Goal: Task Accomplishment & Management: Use online tool/utility

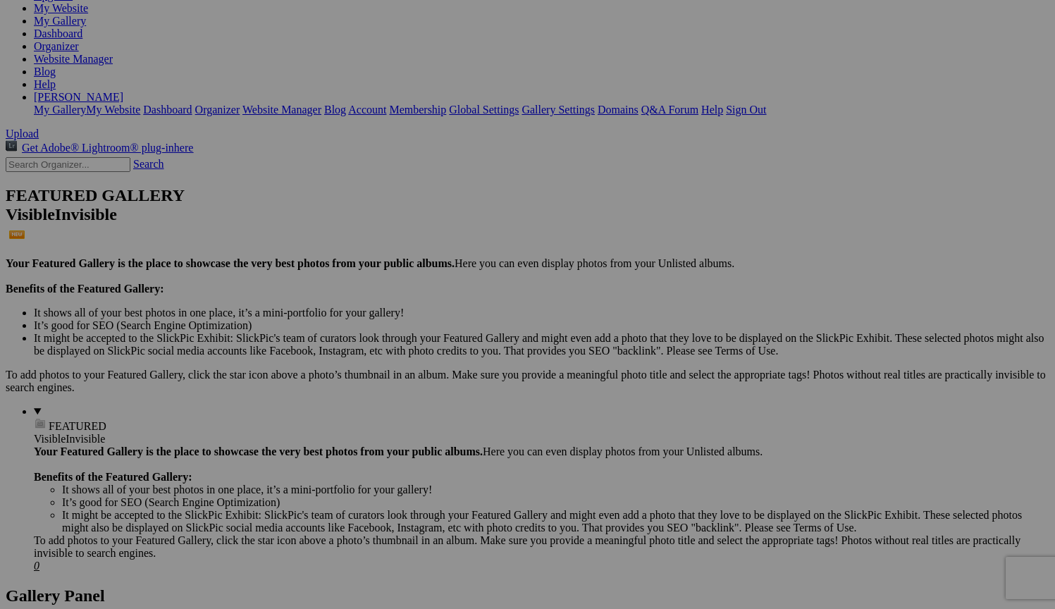
scroll to position [202, 0]
drag, startPoint x: 769, startPoint y: 211, endPoint x: 505, endPoint y: 197, distance: 263.9
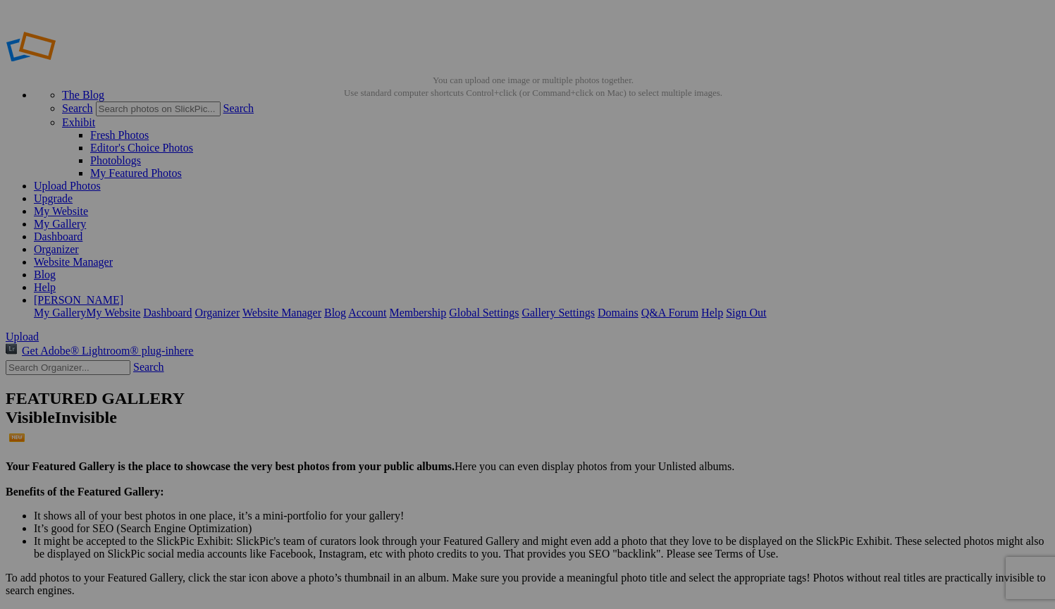
scroll to position [0, 0]
click at [88, 205] on link "My Website" at bounding box center [61, 211] width 54 height 12
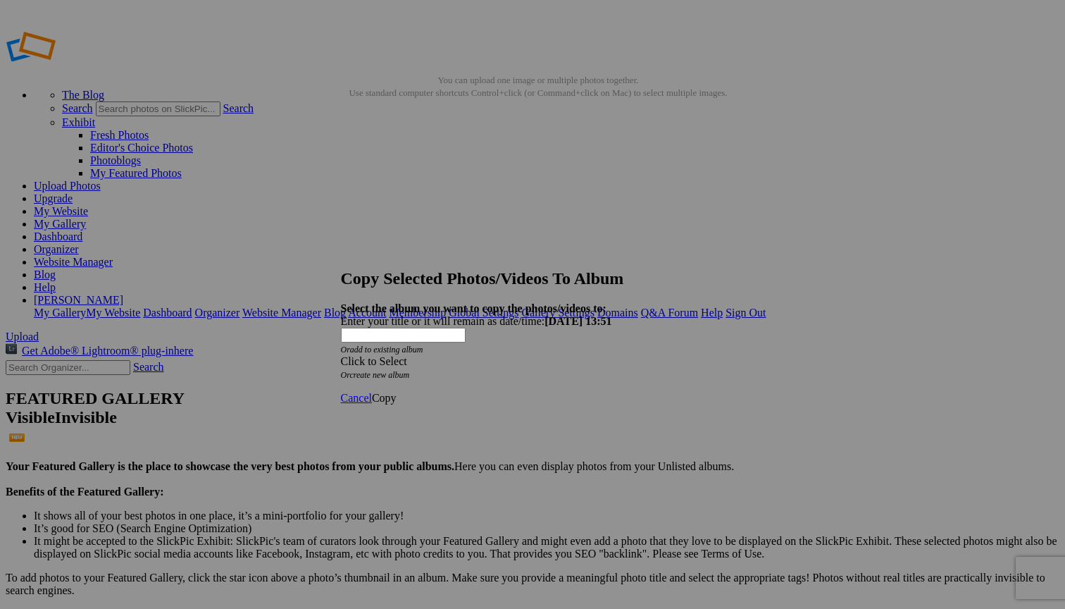
click at [459, 355] on div "Click to Select" at bounding box center [527, 361] width 373 height 13
click at [442, 415] on link "Home Page" at bounding box center [427, 409] width 52 height 12
click at [397, 392] on span "Copy" at bounding box center [384, 398] width 25 height 12
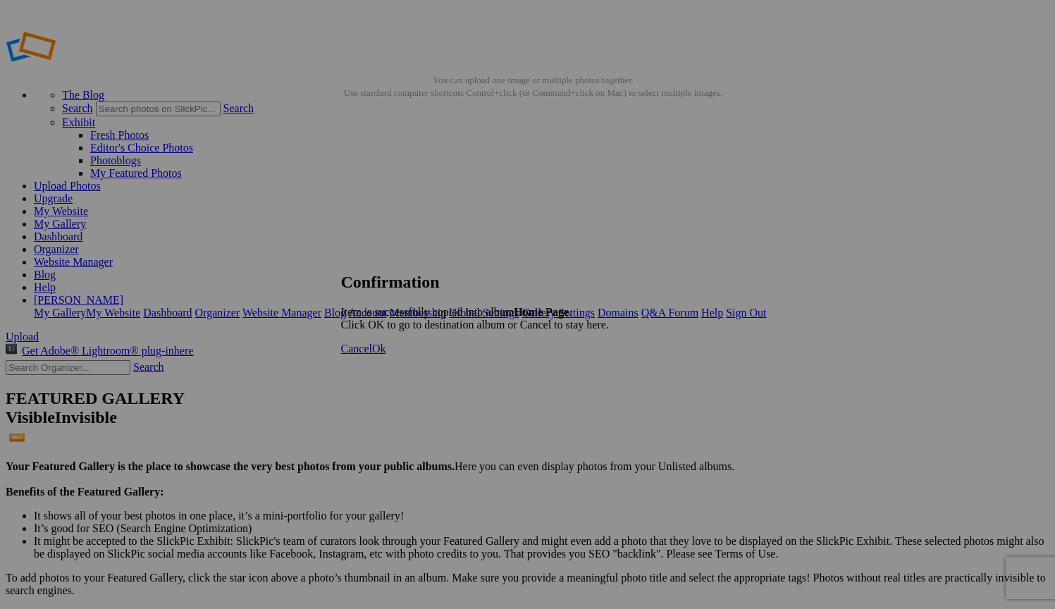
click at [386, 354] on span "Ok" at bounding box center [379, 348] width 14 height 12
click at [88, 205] on link "My Website" at bounding box center [61, 211] width 54 height 12
drag, startPoint x: 409, startPoint y: 195, endPoint x: 678, endPoint y: 178, distance: 269.0
click at [88, 205] on link "My Website" at bounding box center [61, 211] width 54 height 12
